Goal: Task Accomplishment & Management: Complete application form

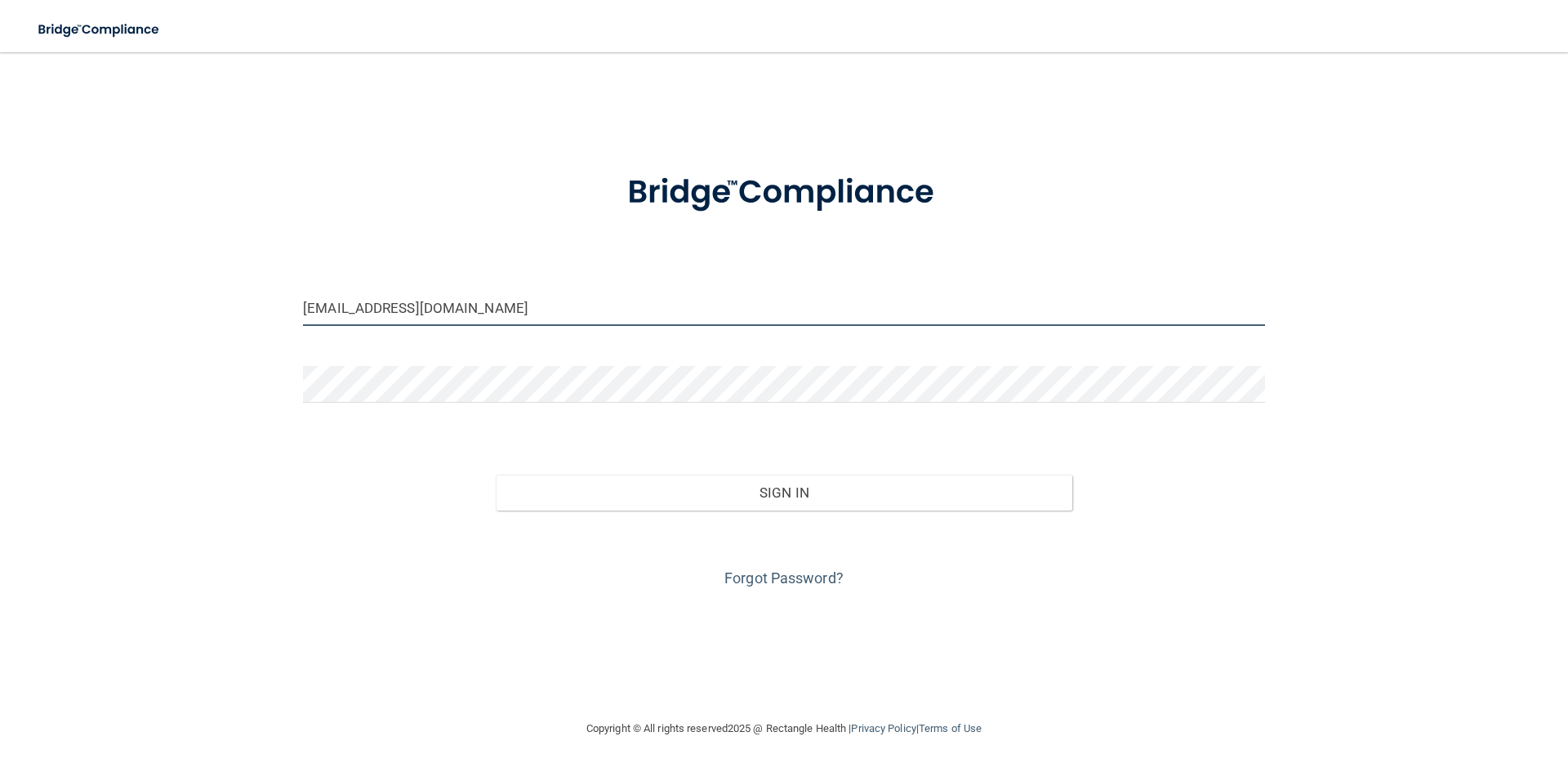
drag, startPoint x: 481, startPoint y: 322, endPoint x: 285, endPoint y: 269, distance: 203.0
click at [285, 269] on div "[EMAIL_ADDRESS][DOMAIN_NAME] Invalid email/password. You don't have permission …" at bounding box center [784, 385] width 1502 height 634
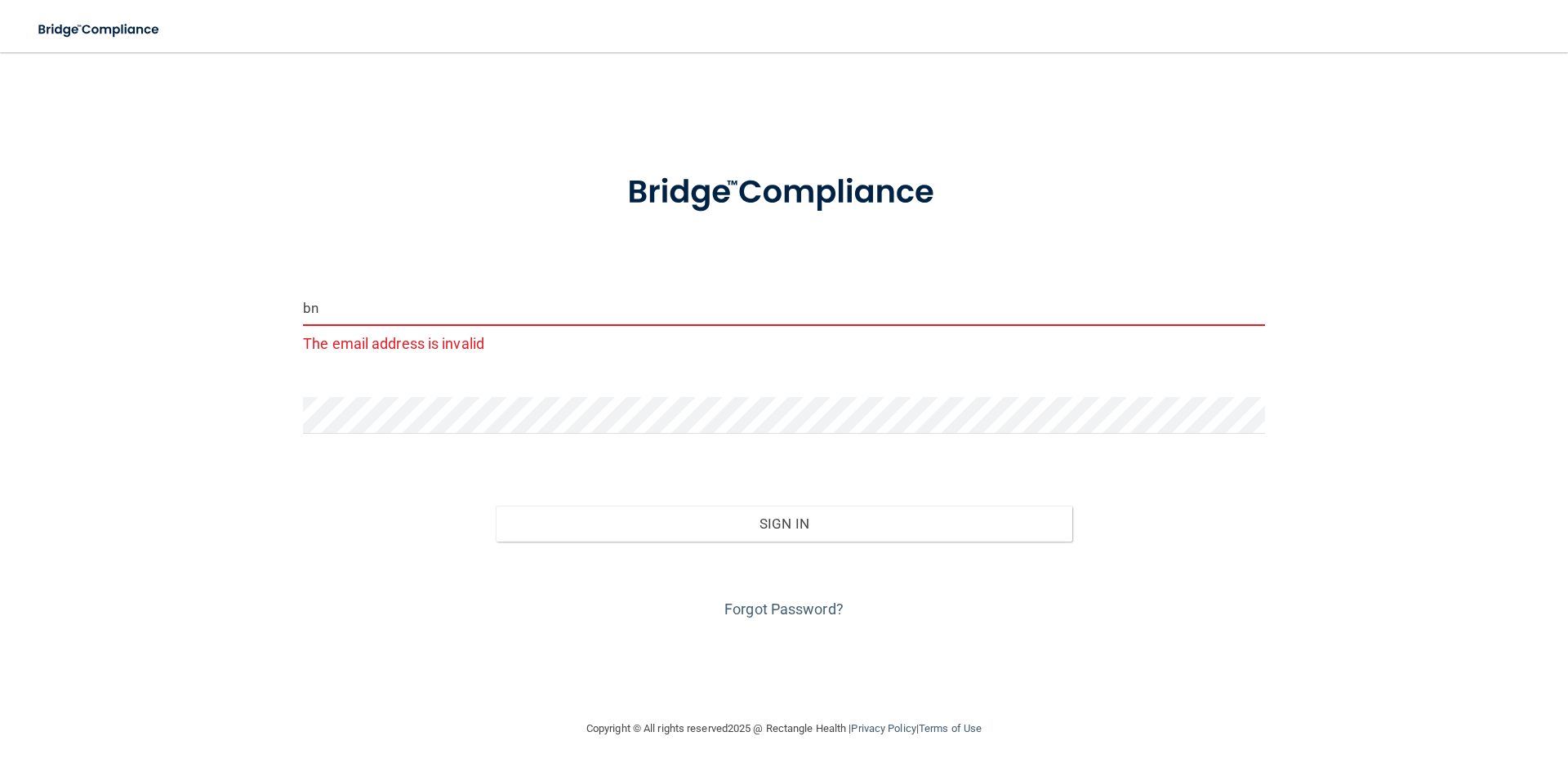
type input "b"
type input "[EMAIL_ADDRESS][DOMAIN_NAME]"
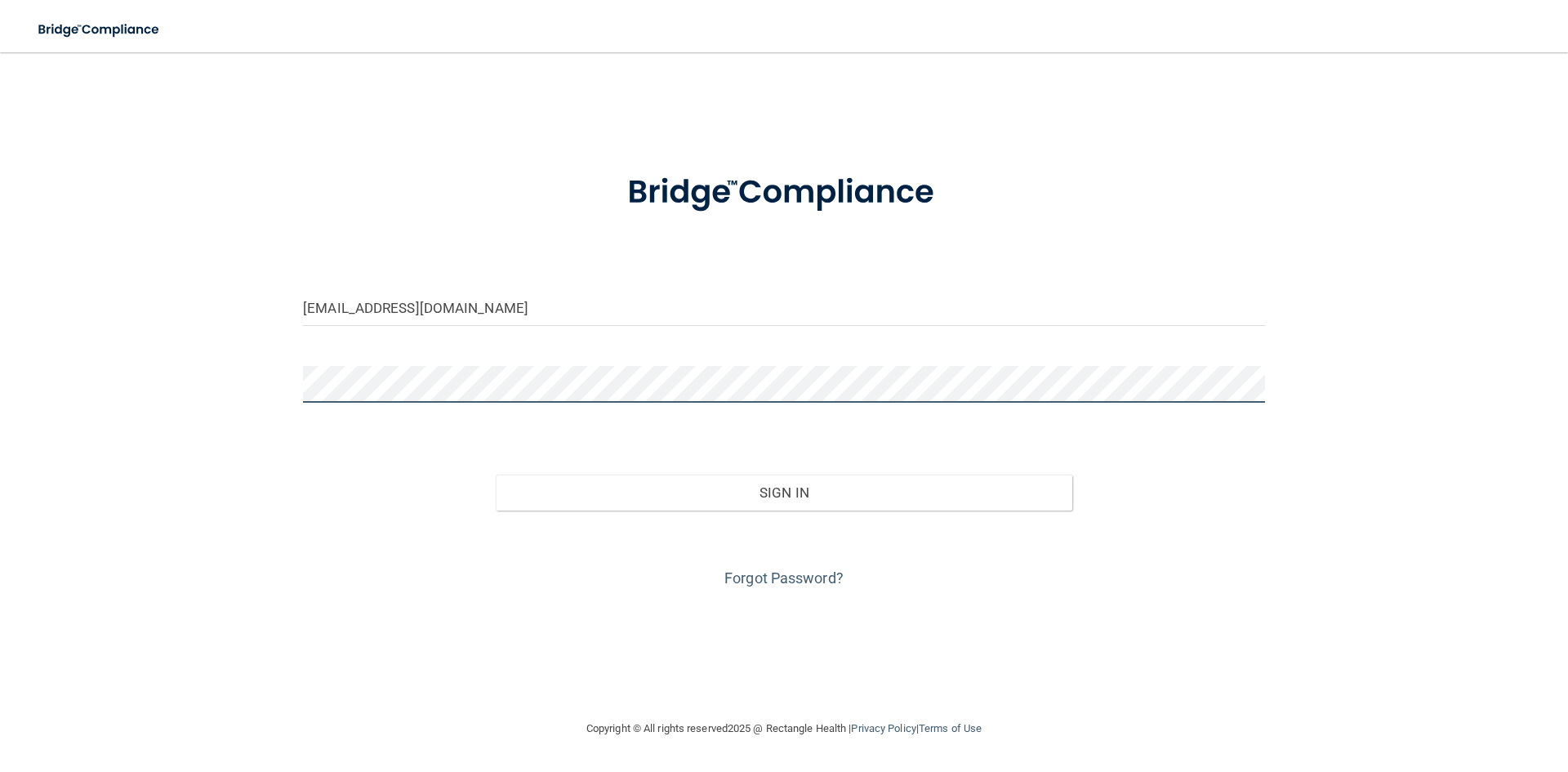
click at [147, 375] on div "[EMAIL_ADDRESS][DOMAIN_NAME] Invalid email/password. You don't have permission …" at bounding box center [784, 385] width 1502 height 634
click at [496, 474] on button "Sign In" at bounding box center [784, 492] width 578 height 36
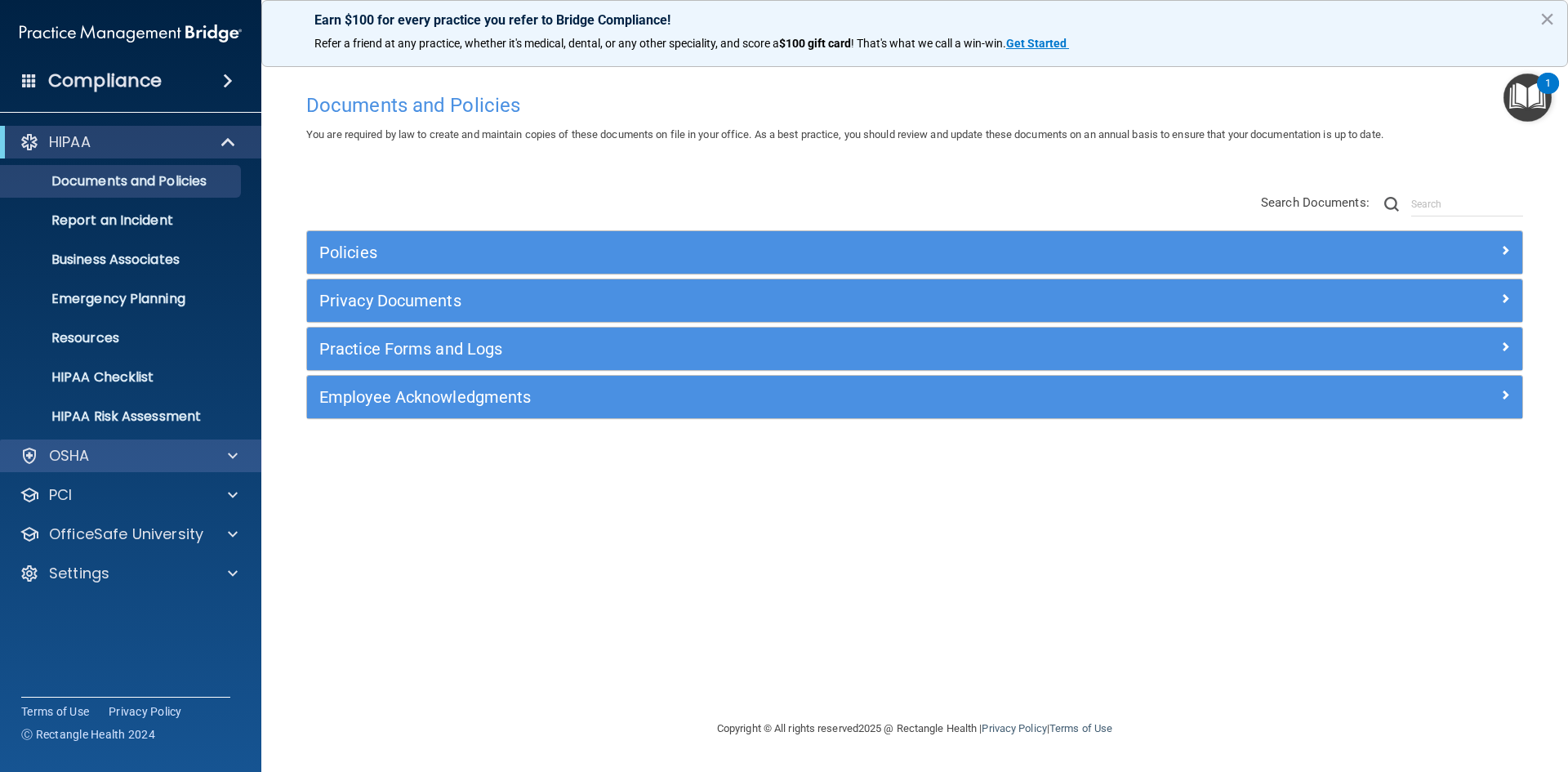
click at [234, 442] on div "OSHA" at bounding box center [131, 456] width 262 height 33
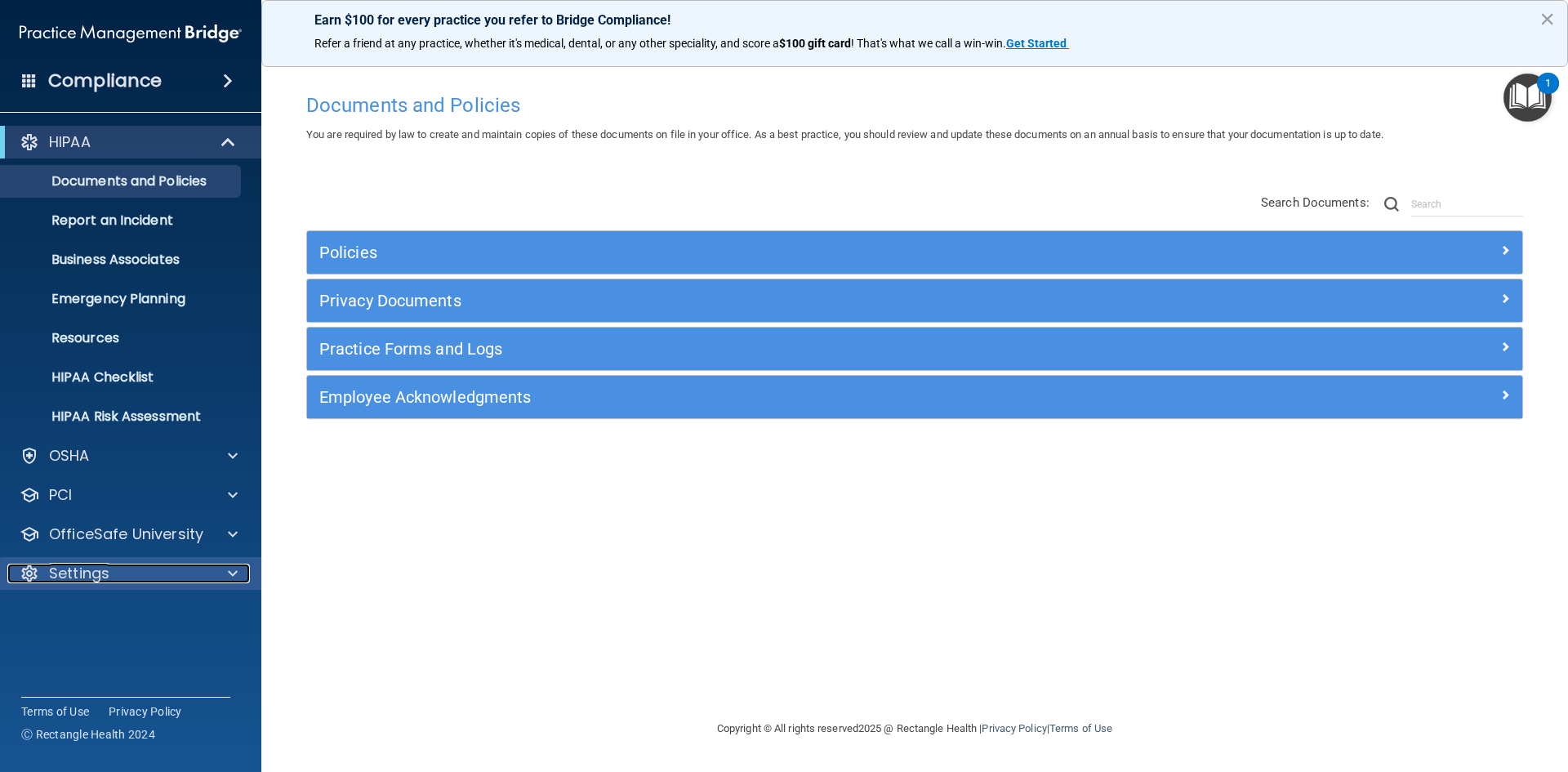
click at [212, 578] on div at bounding box center [230, 574] width 41 height 20
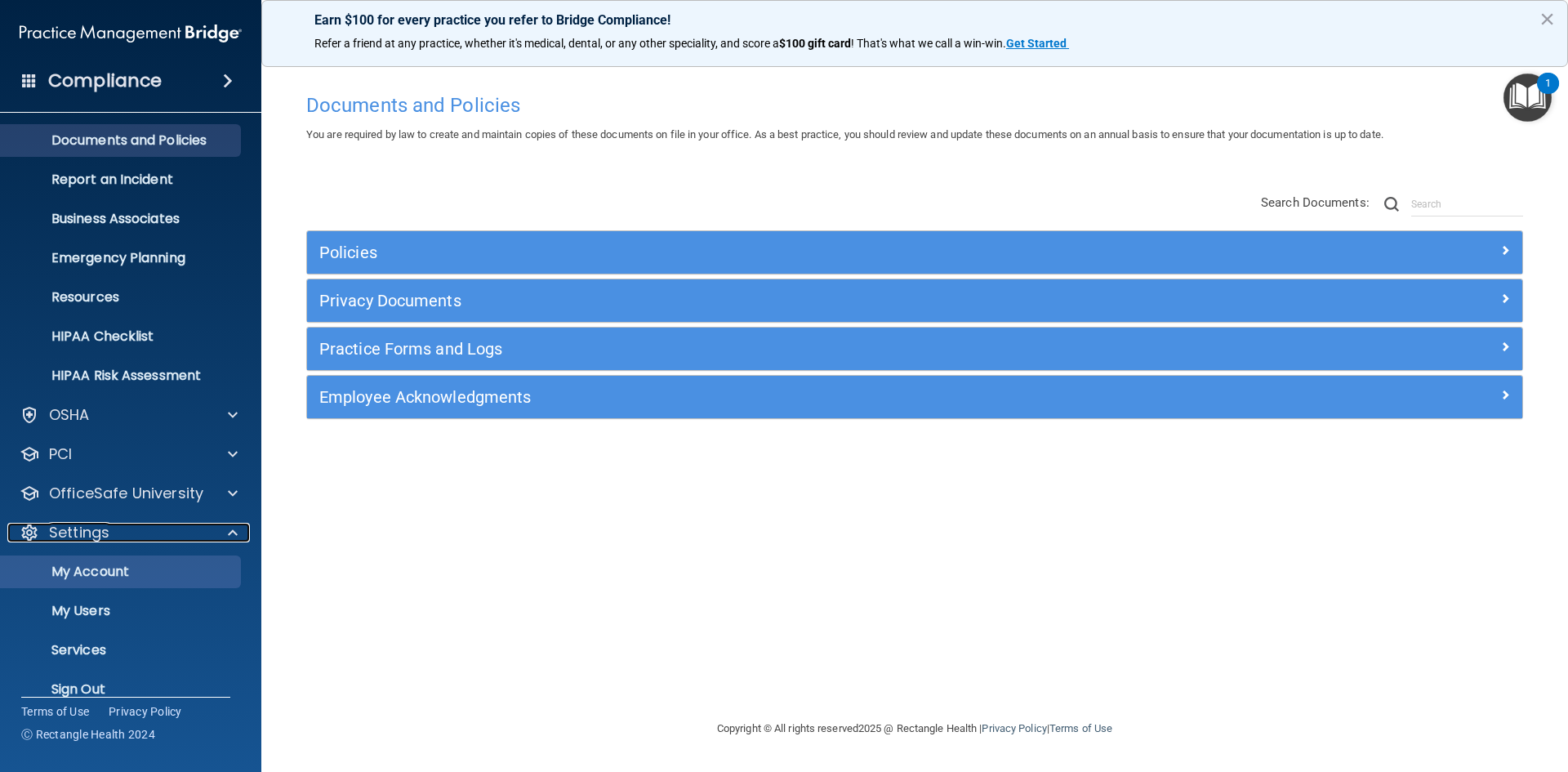
scroll to position [63, 0]
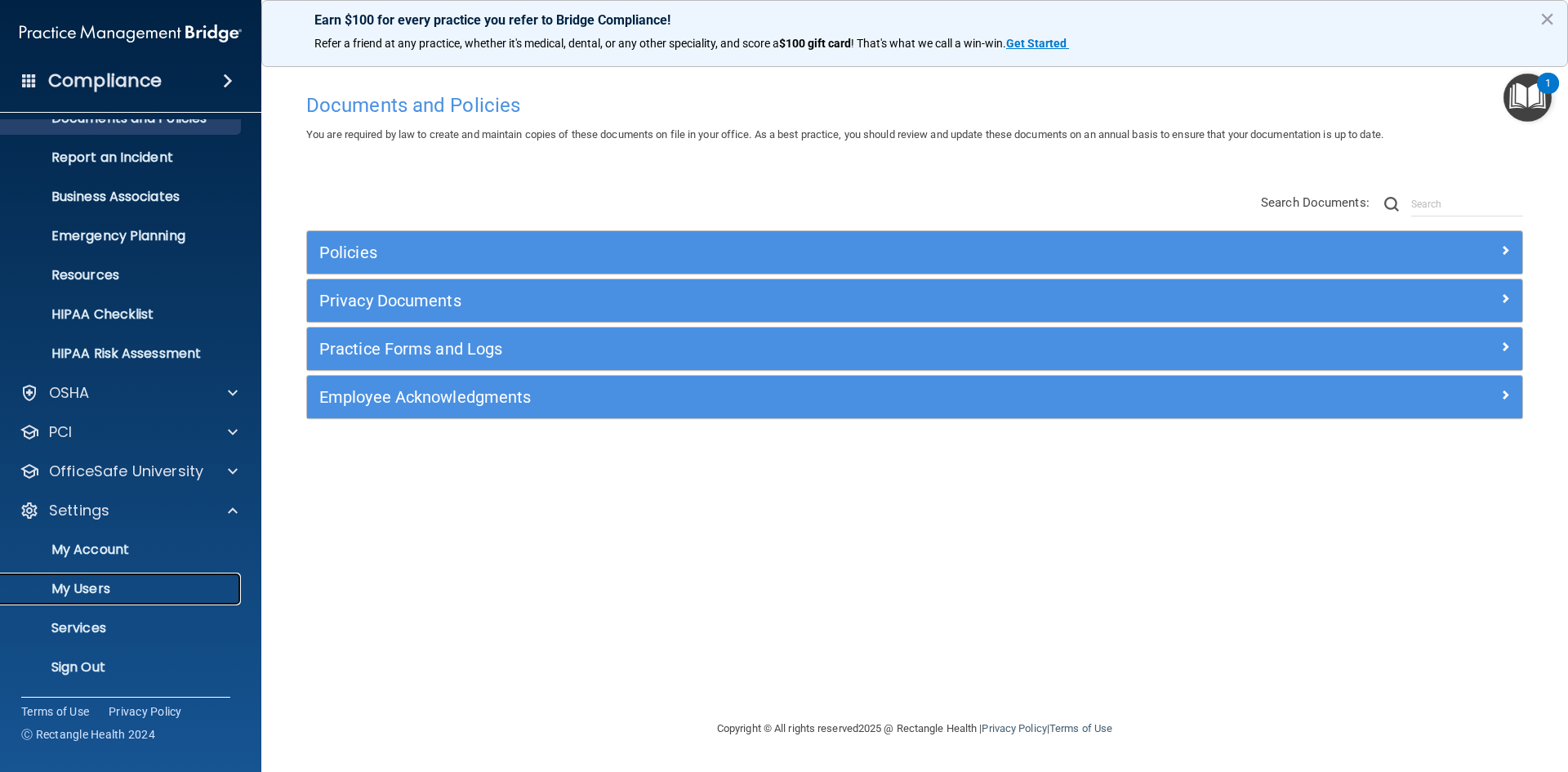
click at [60, 582] on p "My Users" at bounding box center [122, 589] width 223 height 16
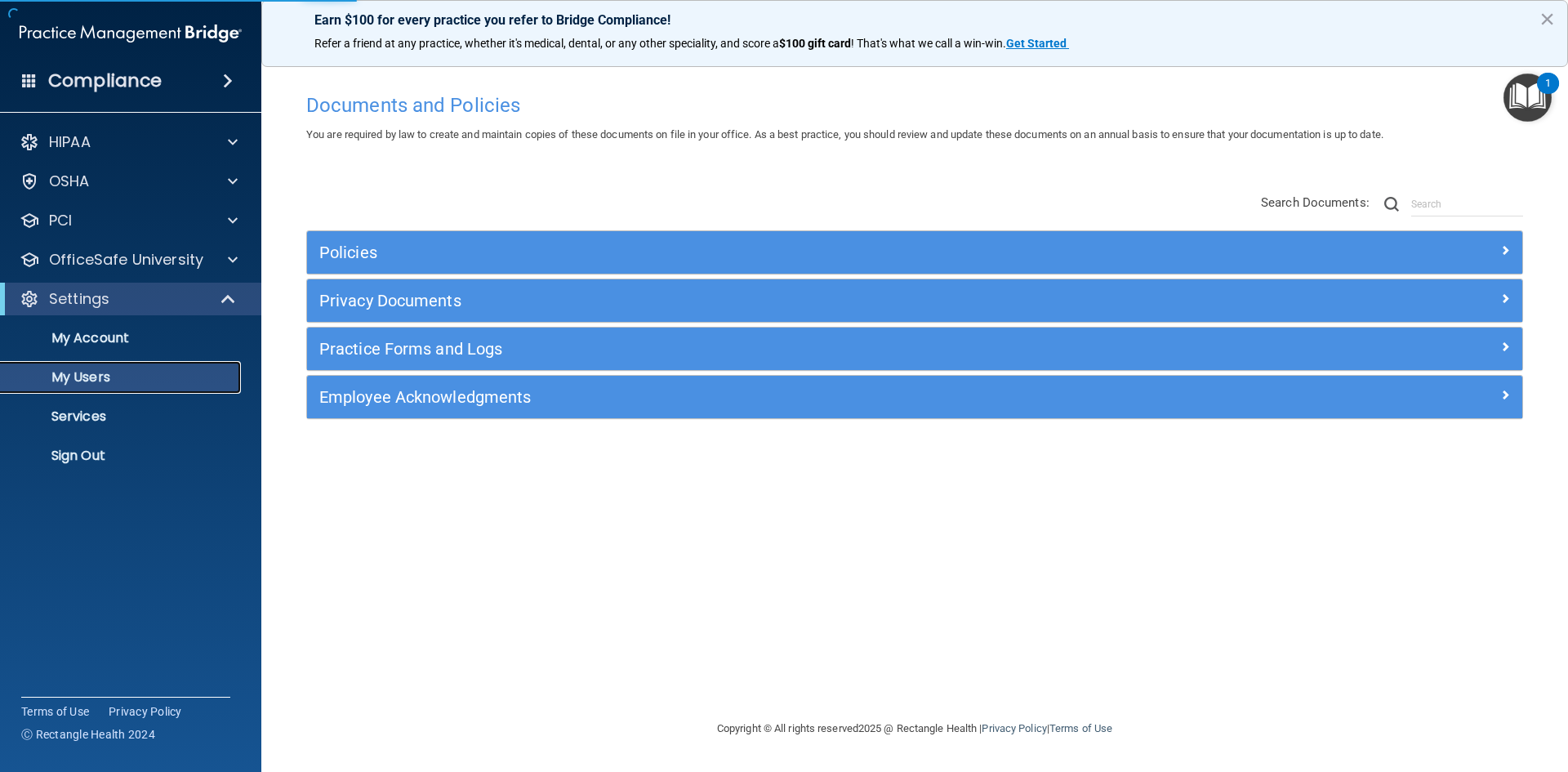
select select "20"
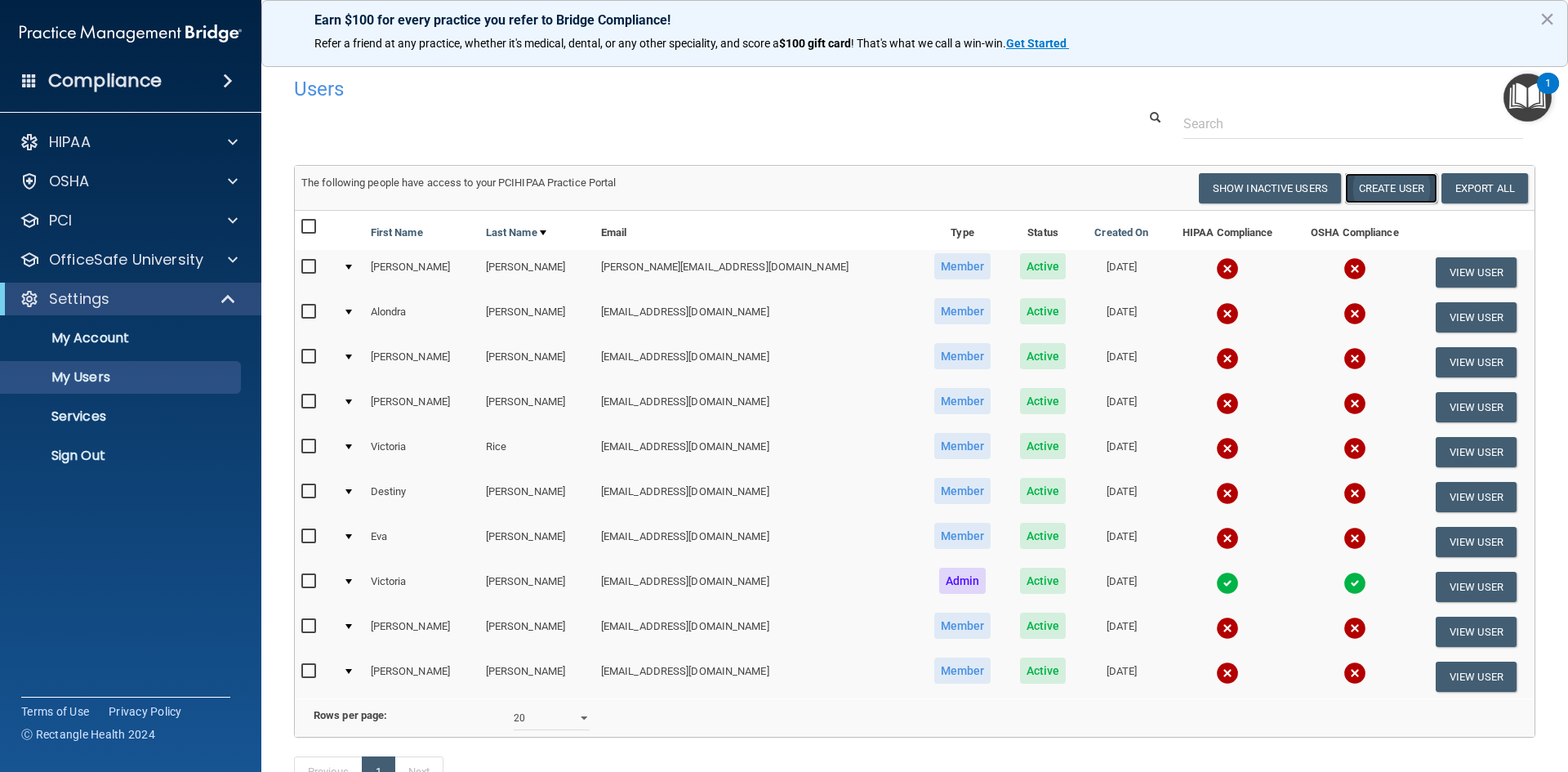
click at [1365, 185] on button "Create User" at bounding box center [1391, 188] width 92 height 30
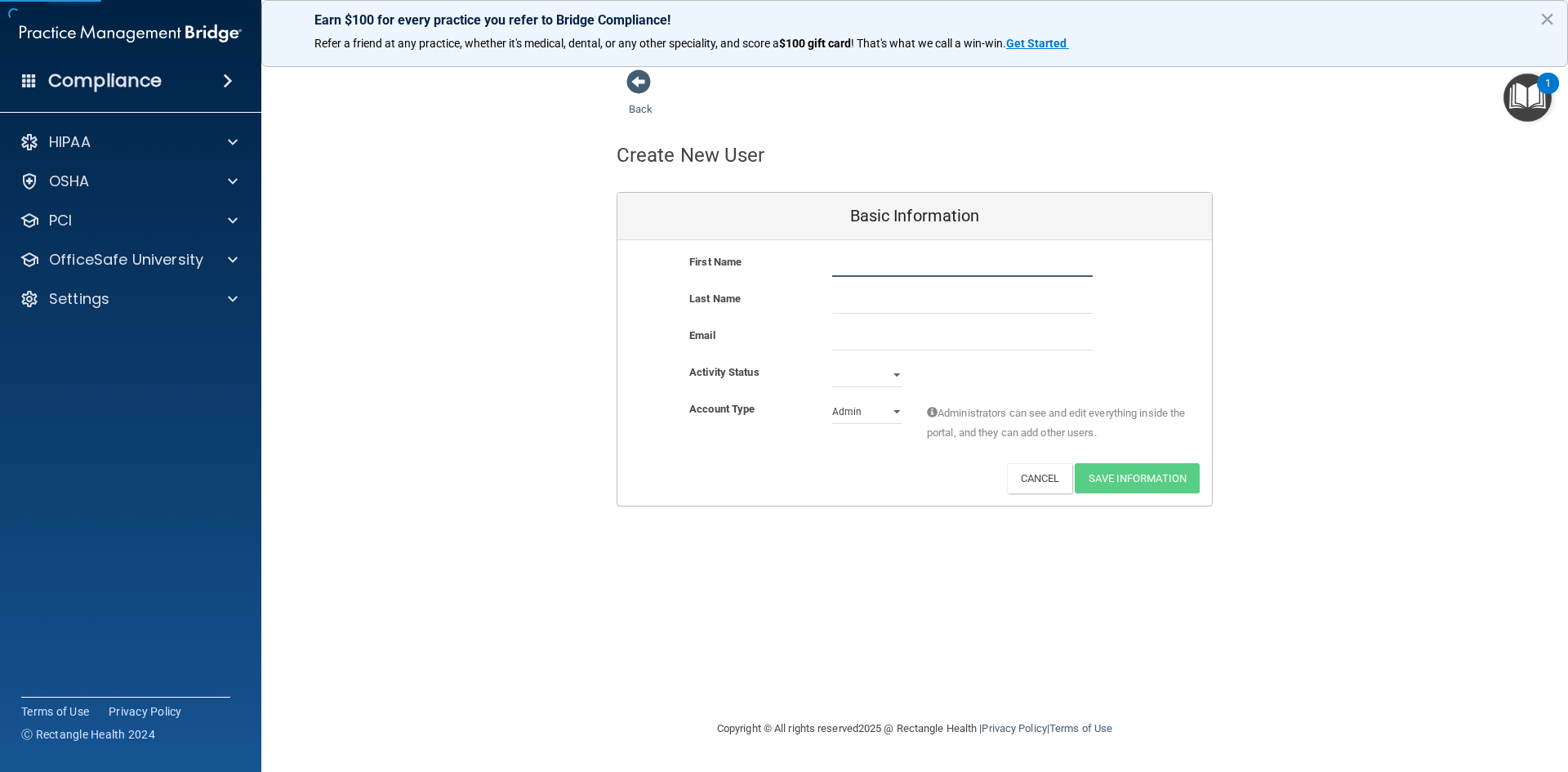
click at [953, 269] on input "text" at bounding box center [963, 264] width 260 height 25
type input "[DEMOGRAPHIC_DATA]"
type input "[PERSON_NAME]"
click at [876, 260] on input "[DEMOGRAPHIC_DATA]" at bounding box center [963, 264] width 260 height 25
click at [838, 268] on input "[DEMOGRAPHIC_DATA]" at bounding box center [963, 264] width 260 height 25
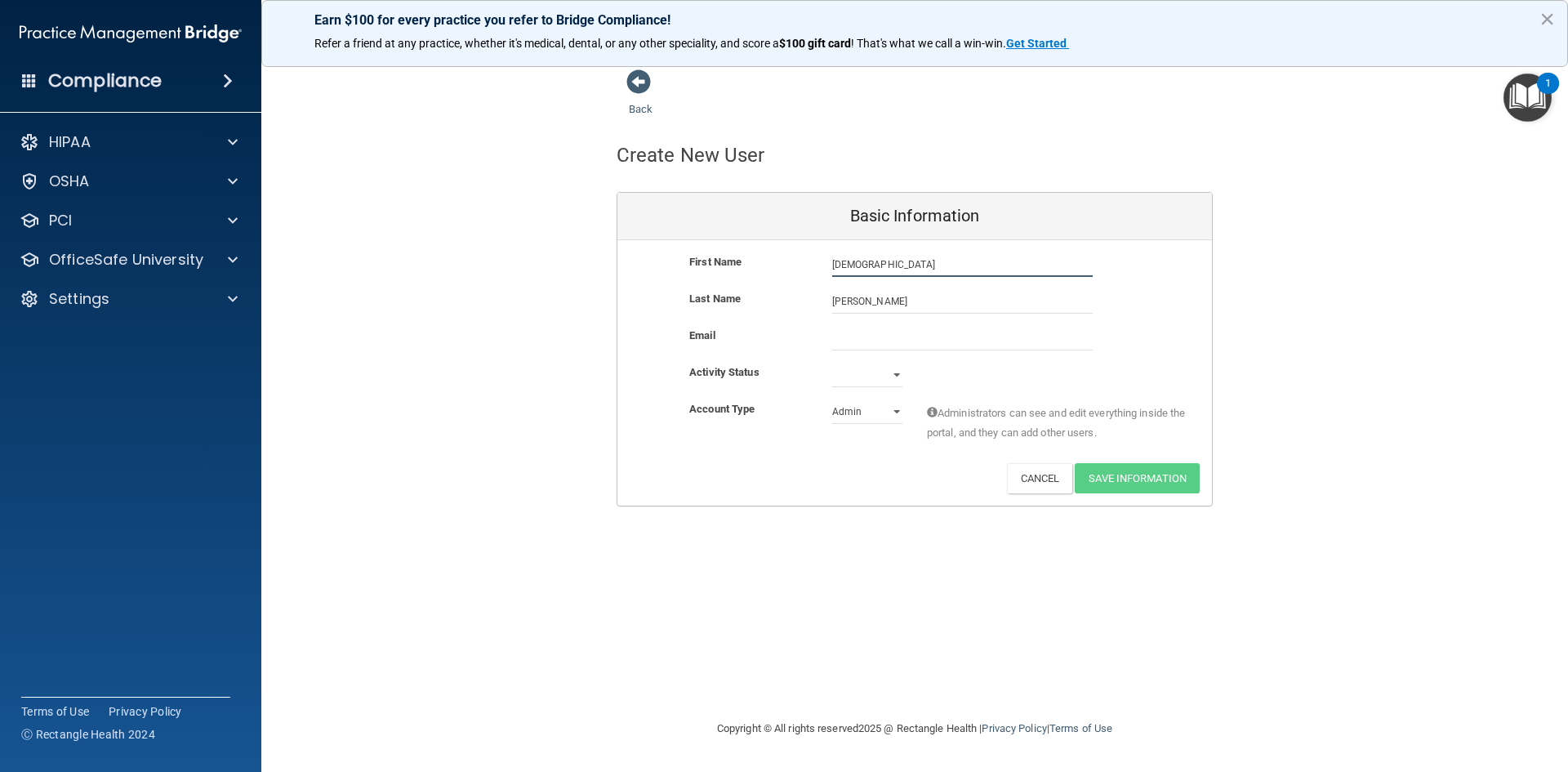
type input "[DEMOGRAPHIC_DATA]"
click at [865, 340] on input "email" at bounding box center [963, 338] width 260 height 25
